Goal: Transaction & Acquisition: Book appointment/travel/reservation

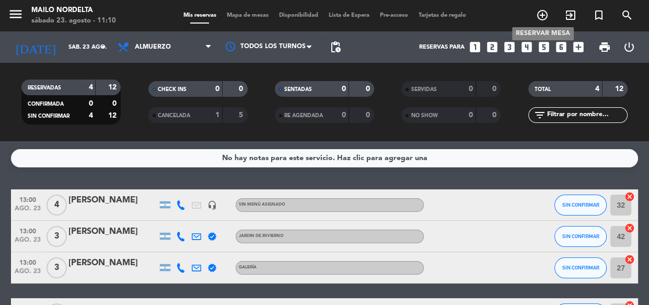
click at [543, 13] on icon "add_circle_outline" at bounding box center [542, 15] width 13 height 13
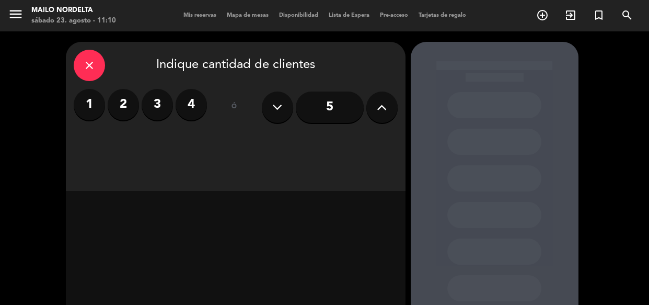
click at [188, 105] on label "4" at bounding box center [191, 104] width 31 height 31
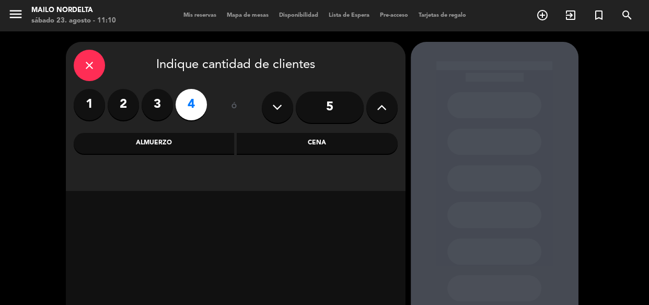
click at [299, 157] on div "close Indique cantidad de clientes 1 2 3 4 ó 5 Almuerzo Cena" at bounding box center [236, 116] width 340 height 149
click at [303, 148] on div "Cena" at bounding box center [317, 143] width 161 height 21
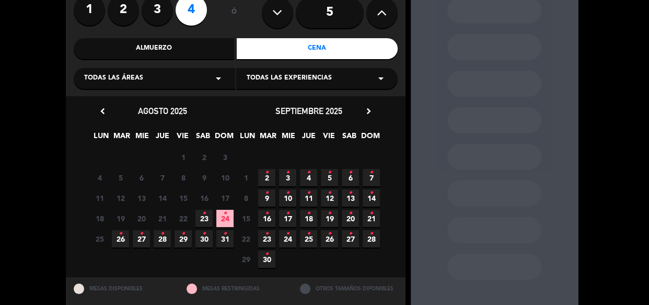
scroll to position [121, 0]
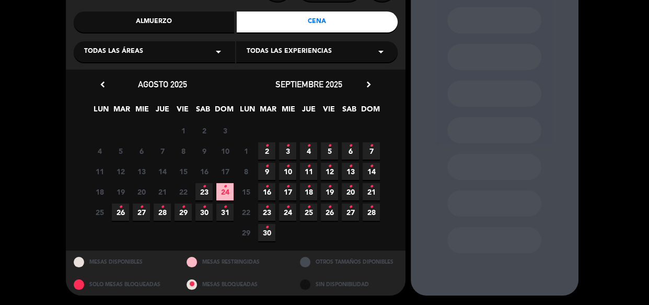
click at [201, 186] on span "23 •" at bounding box center [203, 191] width 17 height 17
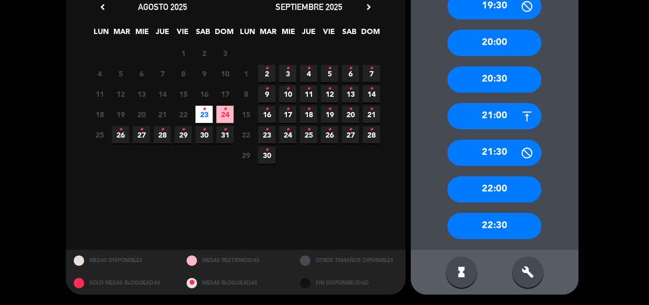
scroll to position [56, 0]
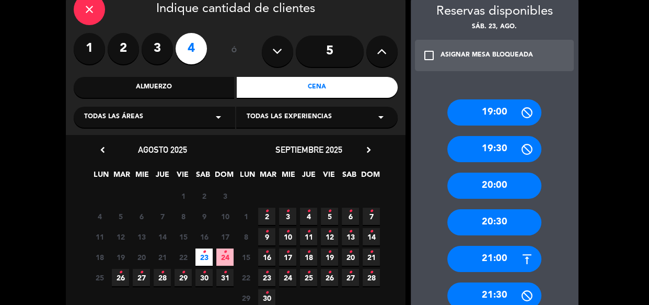
click at [162, 91] on div "Almuerzo" at bounding box center [154, 87] width 161 height 21
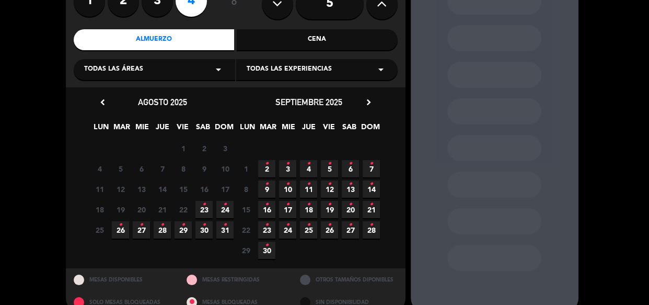
click at [201, 213] on span "23 •" at bounding box center [203, 209] width 17 height 17
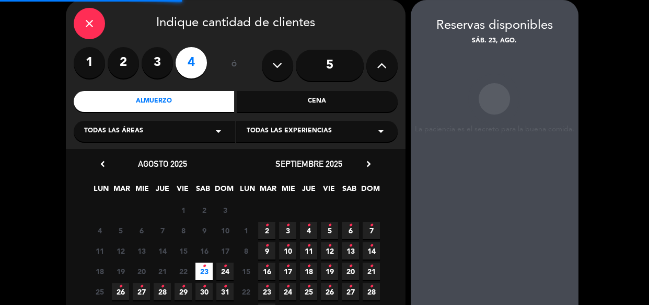
scroll to position [121, 0]
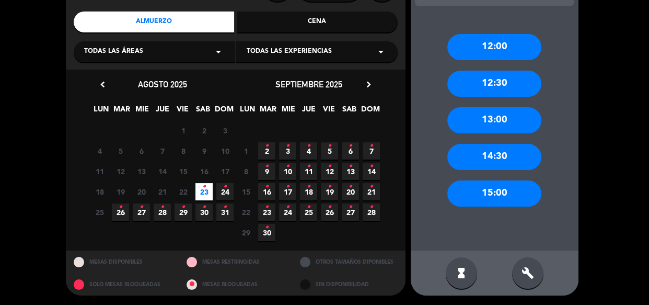
click at [534, 270] on div "build" at bounding box center [527, 272] width 31 height 31
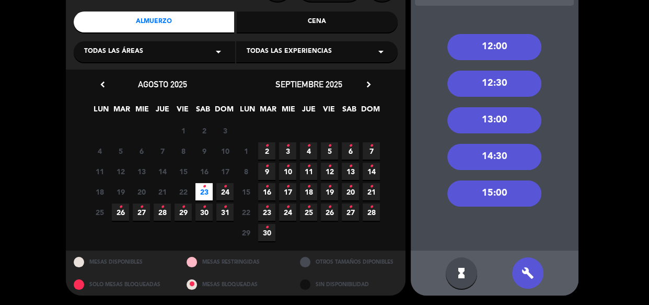
scroll to position [74, 0]
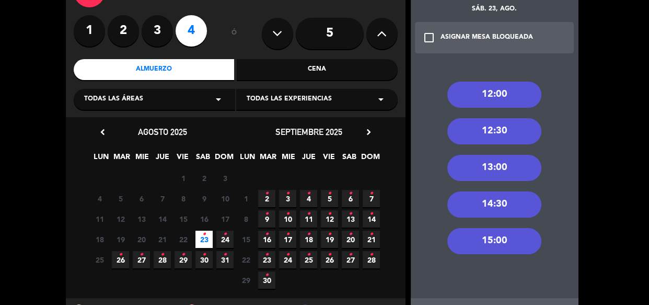
click at [489, 130] on div "12:30" at bounding box center [494, 131] width 94 height 26
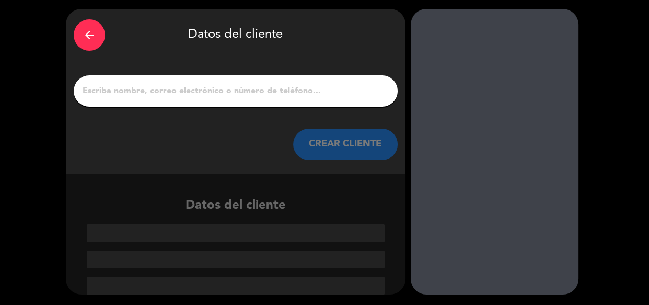
scroll to position [33, 0]
click at [195, 93] on input "1" at bounding box center [236, 91] width 308 height 15
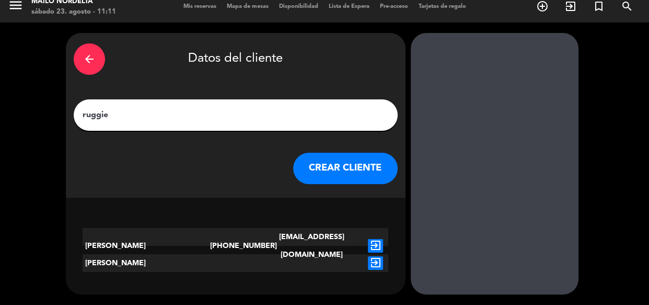
type input "ruggie"
click at [378, 259] on icon "exit_to_app" at bounding box center [375, 263] width 15 height 14
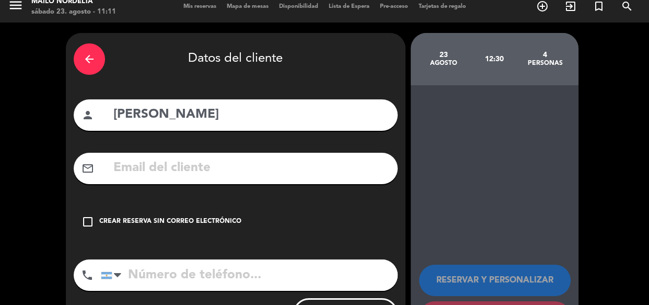
click at [181, 224] on div "Crear reserva sin correo electrónico" at bounding box center [170, 221] width 142 height 10
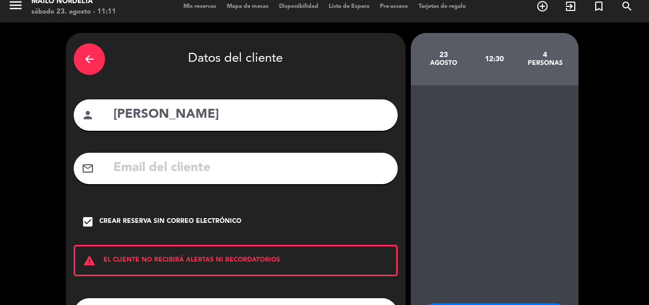
scroll to position [98, 0]
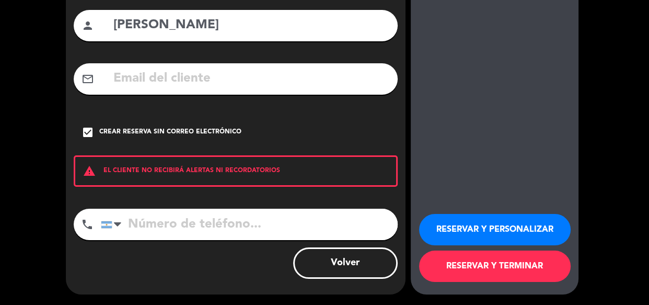
click at [476, 270] on button "RESERVAR Y TERMINAR" at bounding box center [495, 265] width 152 height 31
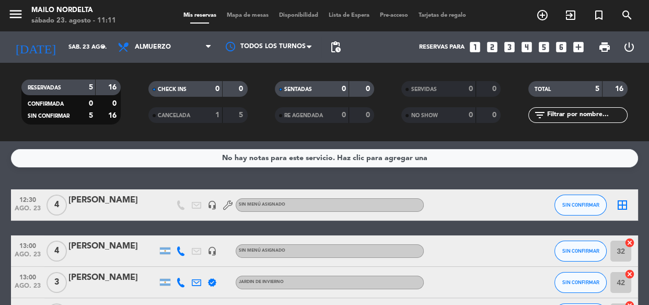
click at [627, 211] on span "border_all" at bounding box center [622, 205] width 13 height 13
click at [619, 204] on icon "border_all" at bounding box center [622, 205] width 13 height 13
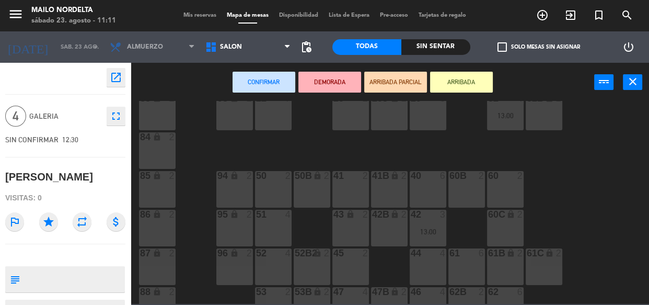
scroll to position [190, 0]
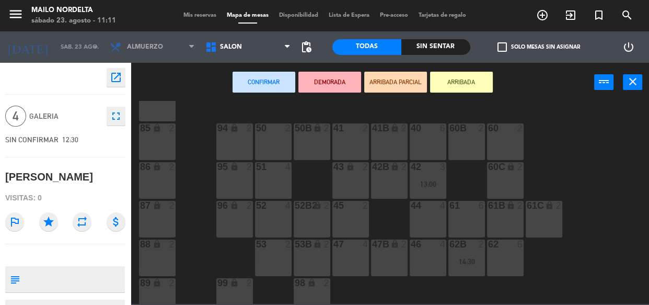
drag, startPoint x: 427, startPoint y: 229, endPoint x: 418, endPoint y: 234, distance: 9.6
click at [427, 231] on div "44 4" at bounding box center [428, 219] width 37 height 37
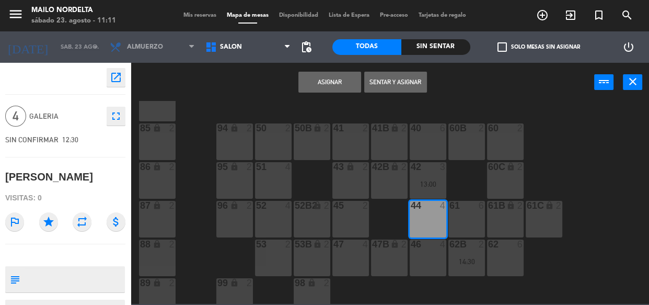
click at [315, 78] on button "Asignar" at bounding box center [329, 82] width 63 height 21
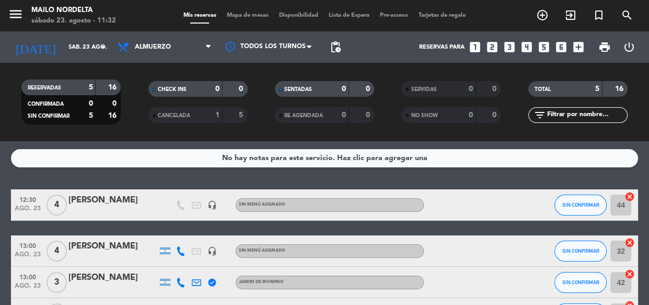
click at [487, 45] on icon "looks_two" at bounding box center [493, 47] width 14 height 14
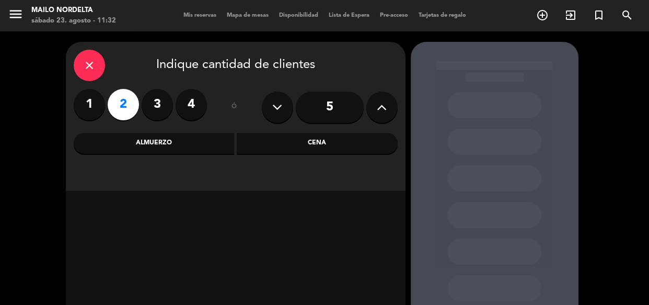
click at [160, 134] on div "Almuerzo" at bounding box center [154, 143] width 161 height 21
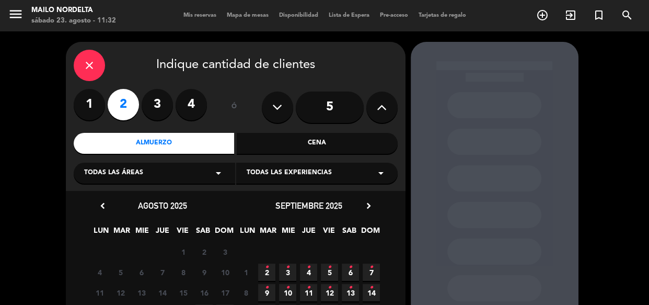
scroll to position [95, 0]
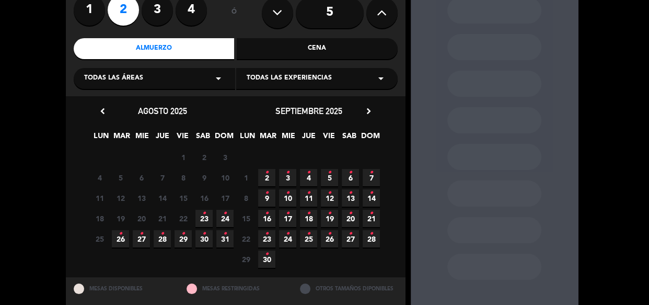
click at [226, 216] on icon "•" at bounding box center [225, 213] width 4 height 17
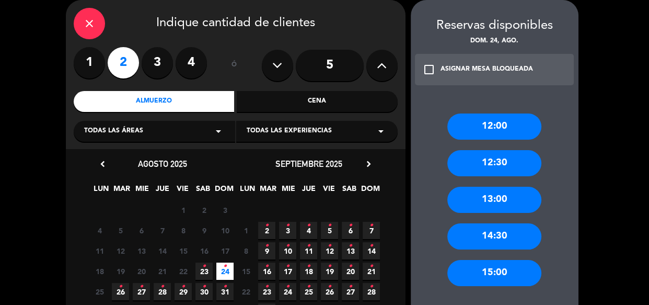
scroll to position [121, 0]
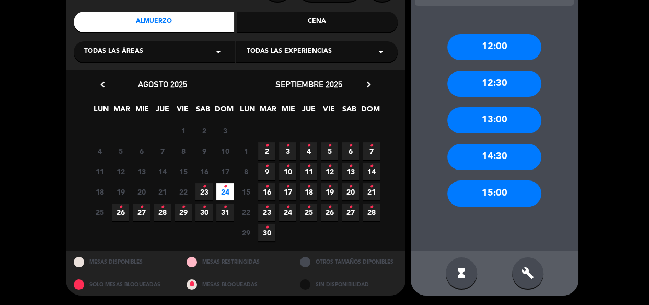
click at [511, 150] on div "14:30" at bounding box center [494, 157] width 94 height 26
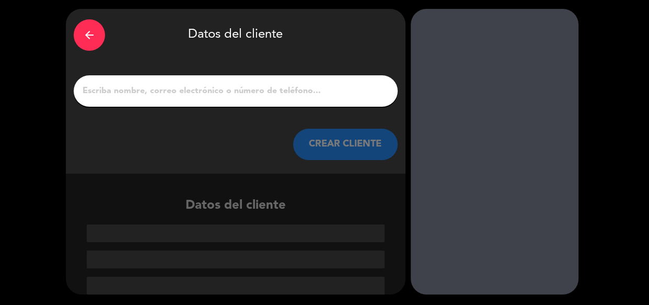
scroll to position [33, 0]
click at [294, 79] on div at bounding box center [236, 90] width 324 height 31
drag, startPoint x: 355, startPoint y: 113, endPoint x: 352, endPoint y: 100, distance: 12.9
click at [354, 110] on div "arrow_back Datos del cliente CREAR CLIENTE" at bounding box center [236, 91] width 340 height 165
click at [350, 94] on input "1" at bounding box center [236, 91] width 308 height 15
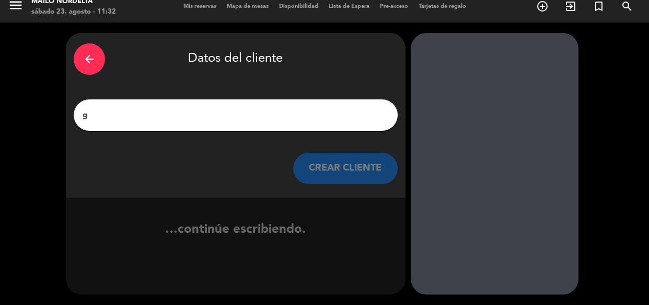
scroll to position [9, 0]
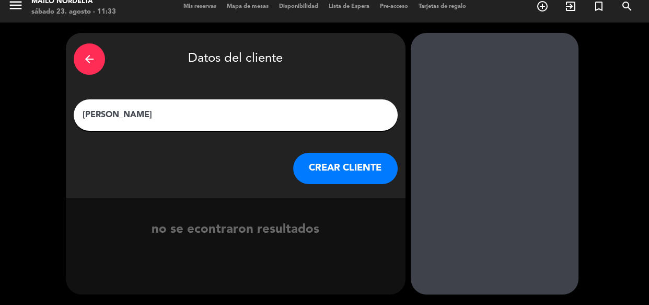
type input "[PERSON_NAME]"
click at [367, 176] on button "CREAR CLIENTE" at bounding box center [345, 168] width 105 height 31
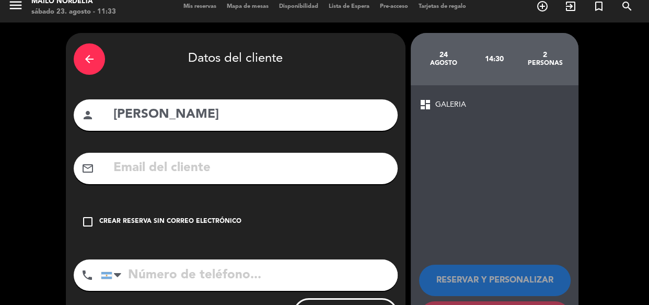
click at [199, 277] on input "tel" at bounding box center [249, 274] width 297 height 31
type input "1131714033"
click at [115, 117] on input "[PERSON_NAME]" at bounding box center [251, 114] width 278 height 21
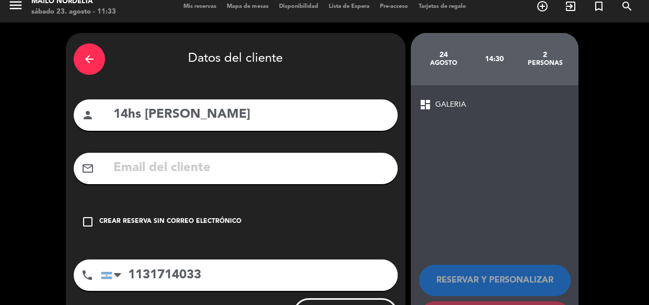
scroll to position [60, 0]
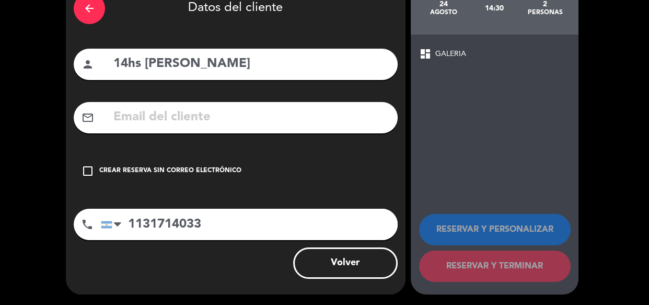
type input "14hs [PERSON_NAME]"
click at [233, 198] on div "arrow_back Datos del cliente person 14hs [PERSON_NAME] mail_outline check_box_o…" at bounding box center [236, 138] width 340 height 312
click at [214, 164] on div "check_box_outline_blank Crear reserva sin correo electrónico" at bounding box center [236, 170] width 324 height 31
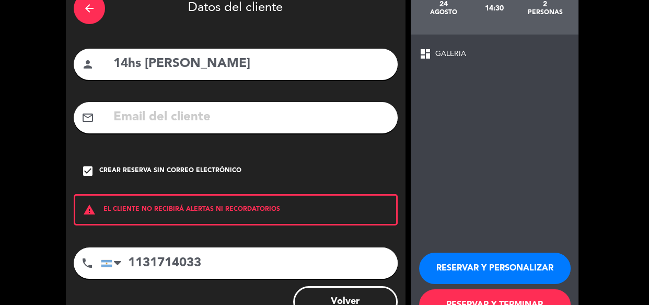
scroll to position [98, 0]
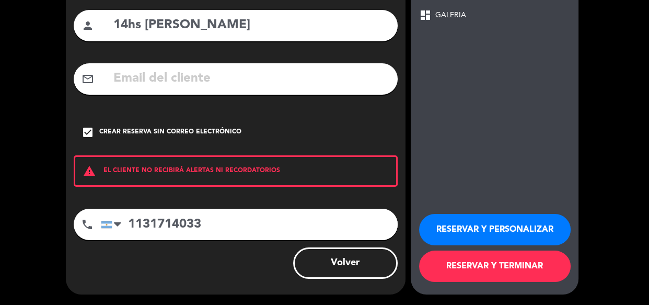
click at [510, 264] on button "RESERVAR Y TERMINAR" at bounding box center [495, 265] width 152 height 31
